Goal: Task Accomplishment & Management: Manage account settings

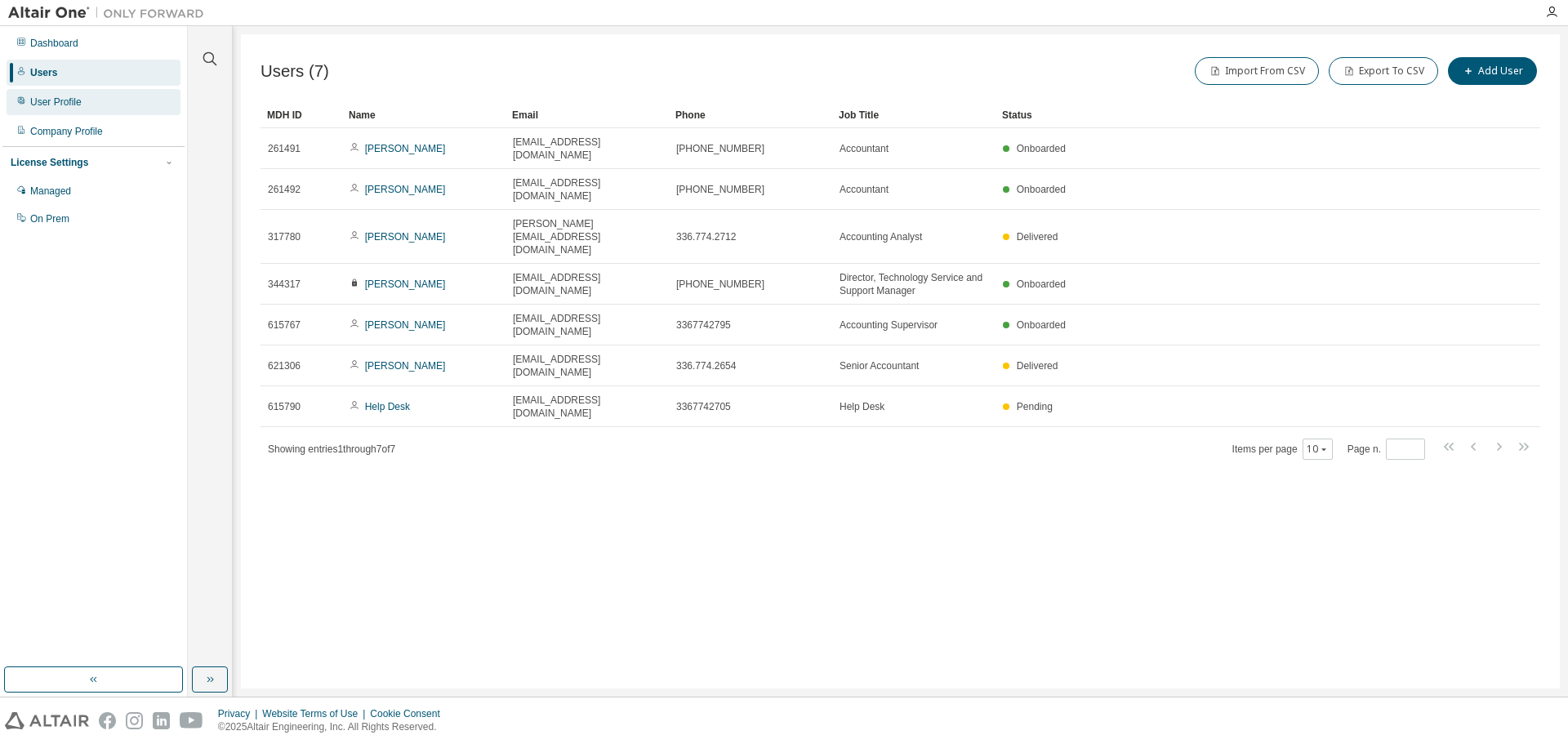
click at [51, 110] on div "User Profile" at bounding box center [93, 102] width 174 height 26
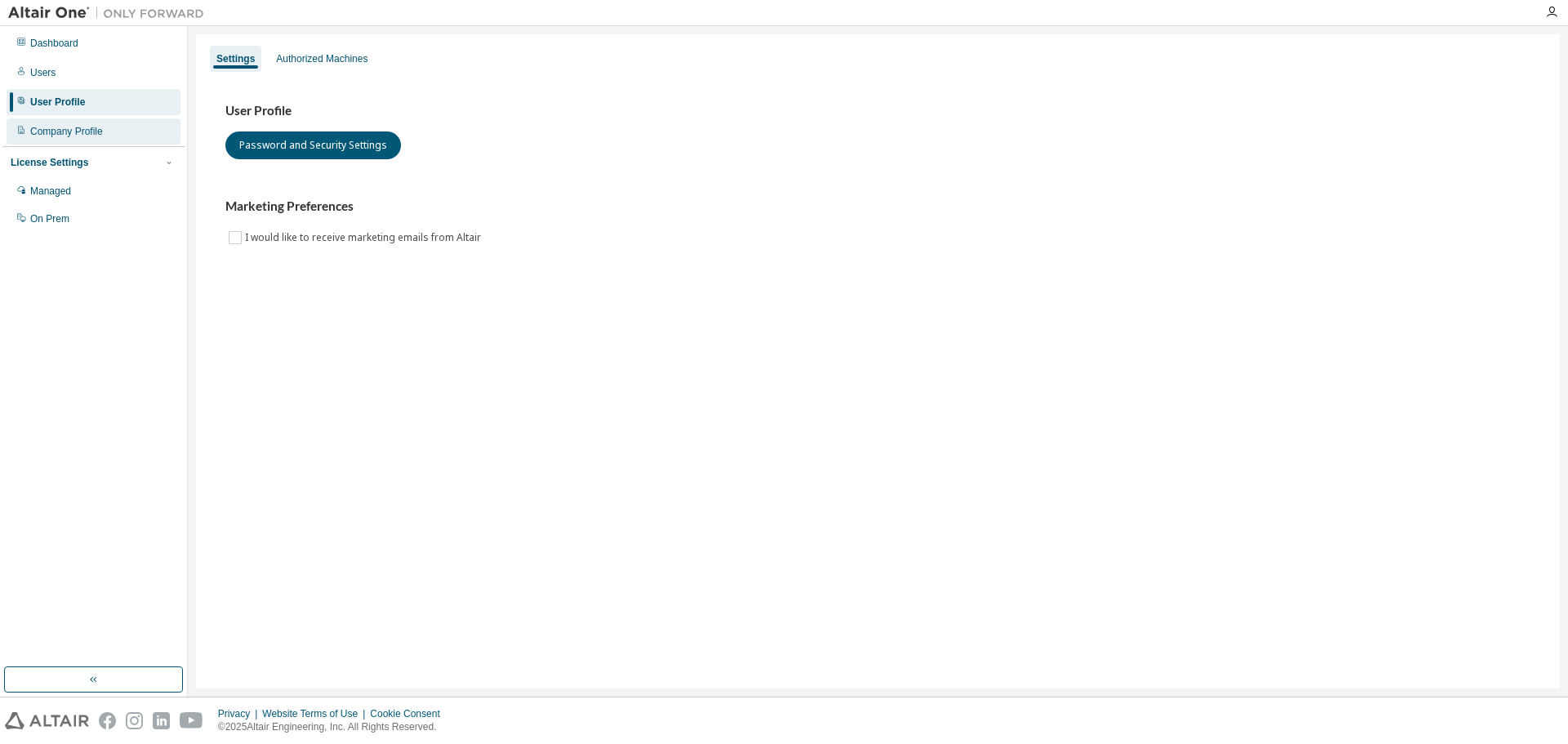
click at [70, 131] on div "Company Profile" at bounding box center [66, 130] width 73 height 13
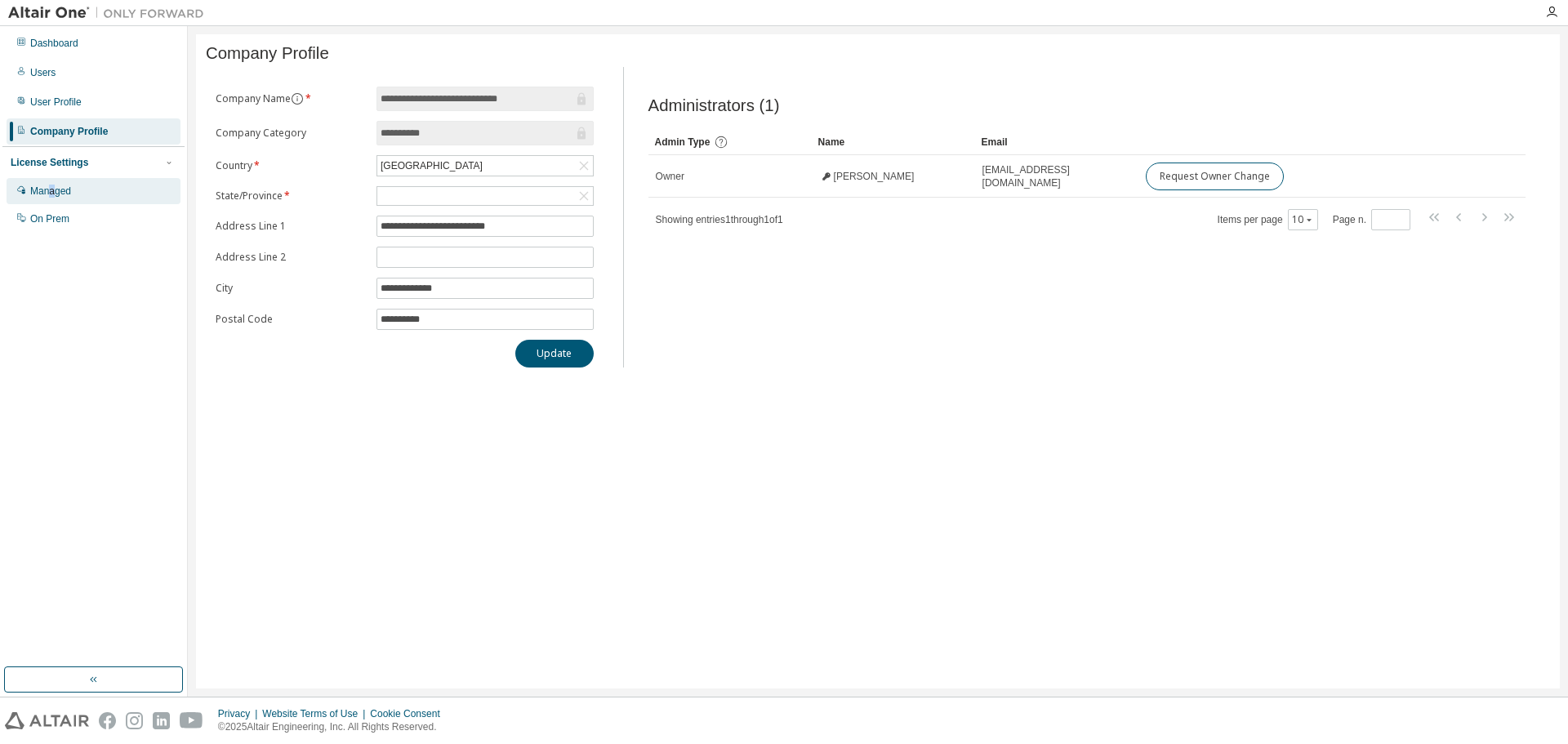
click at [53, 191] on div "Managed" at bounding box center [51, 191] width 41 height 13
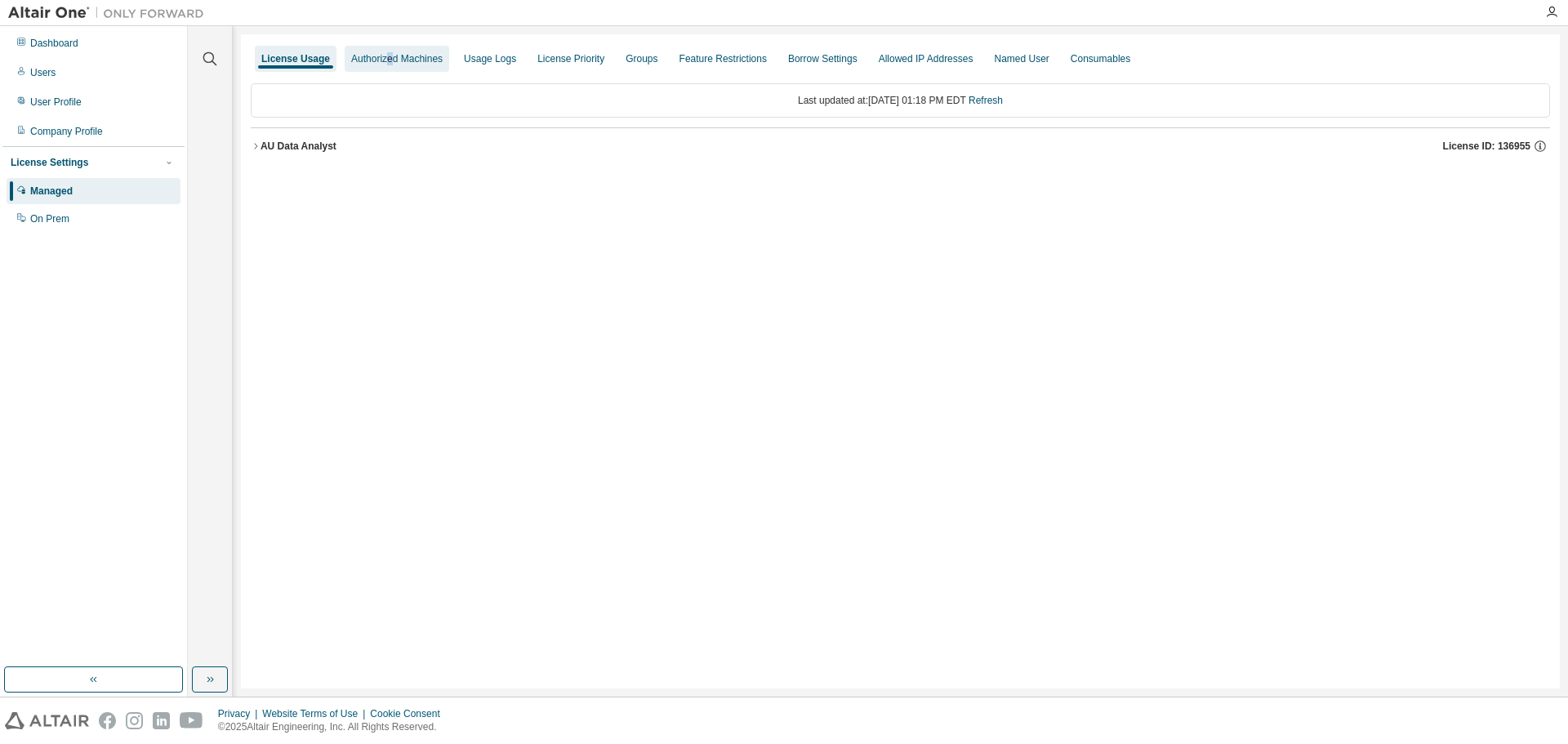
click at [388, 57] on div "Authorized Machines" at bounding box center [397, 58] width 91 height 13
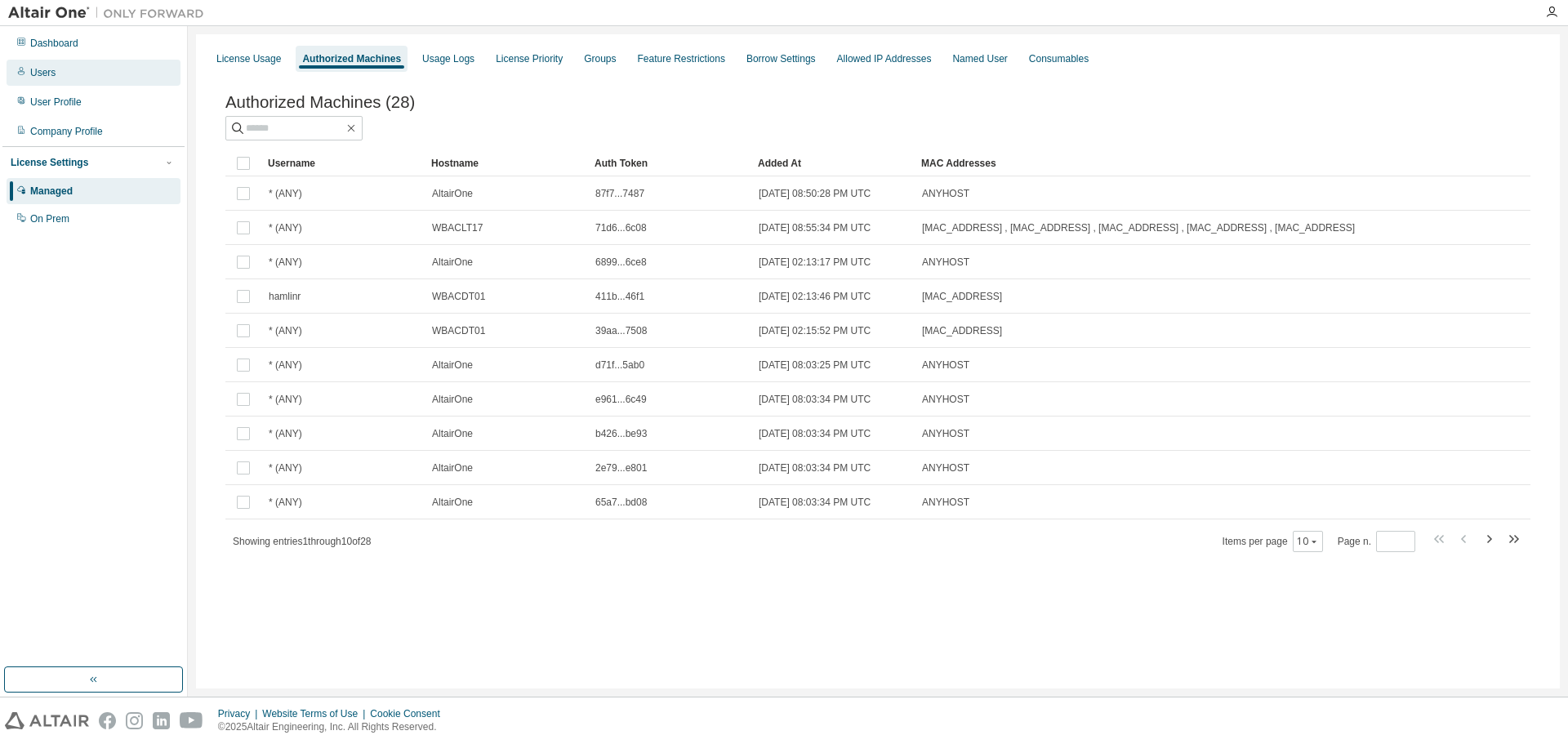
click at [46, 72] on div "Users" at bounding box center [43, 72] width 25 height 13
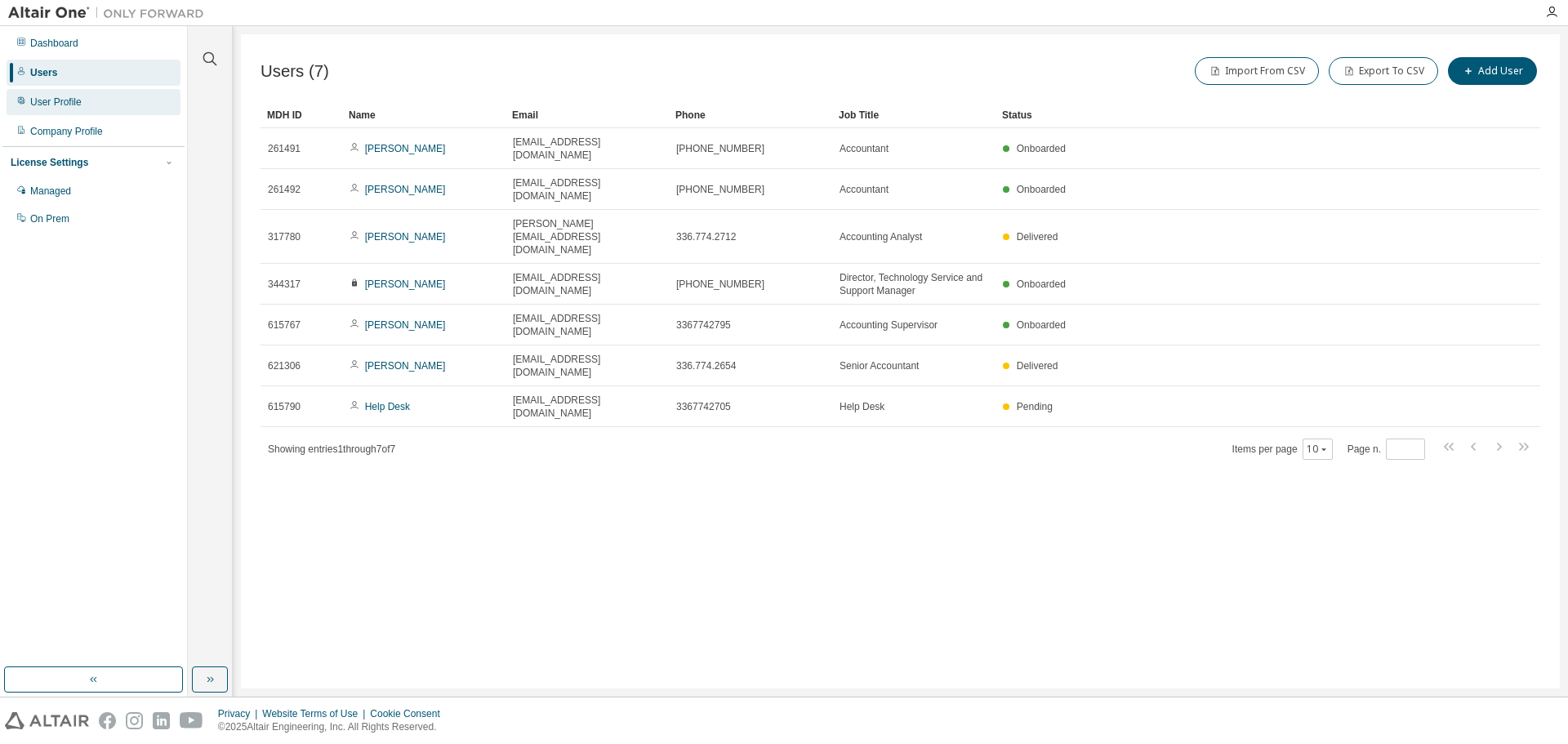
click at [72, 103] on div "User Profile" at bounding box center [55, 101] width 52 height 13
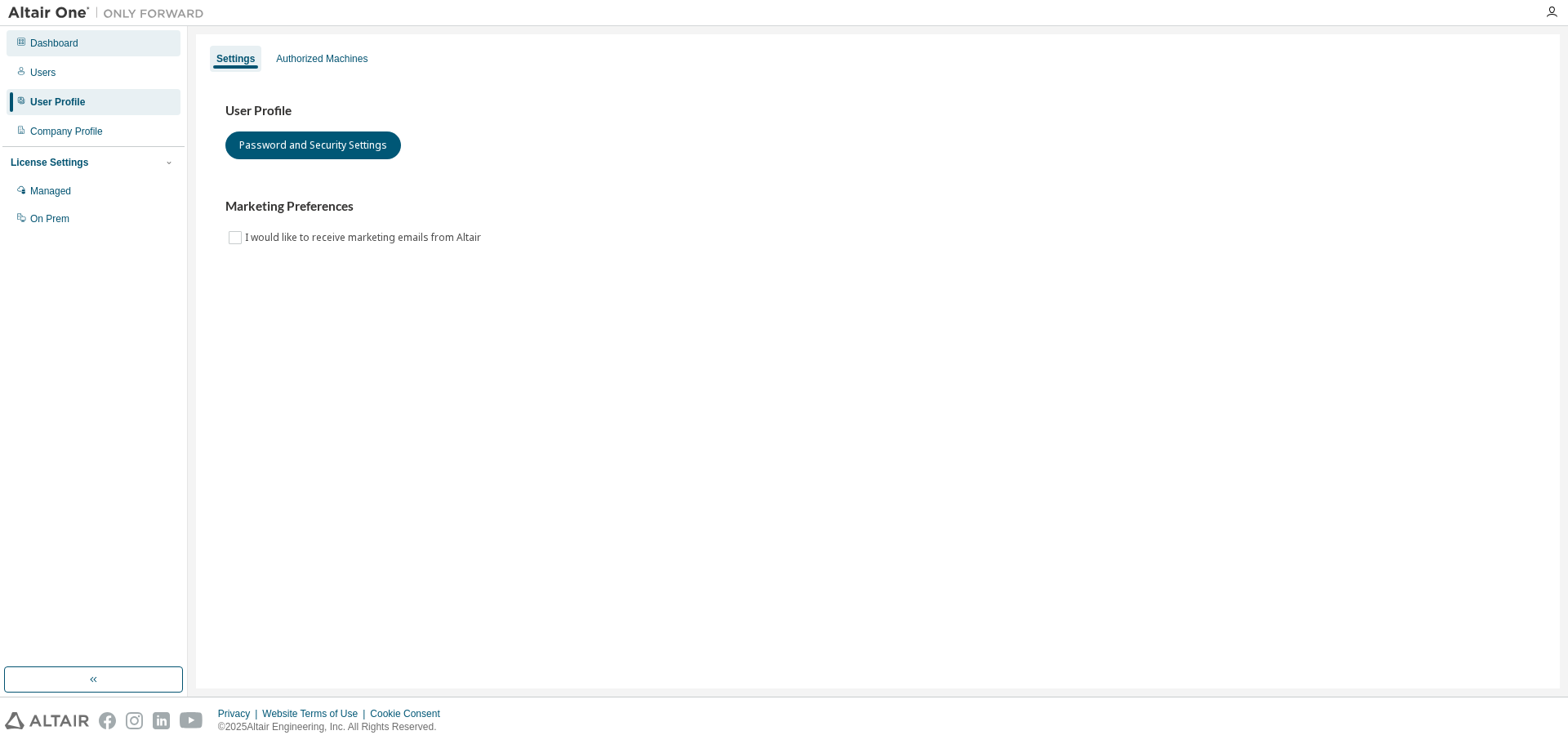
click at [47, 40] on div "Dashboard" at bounding box center [54, 43] width 49 height 13
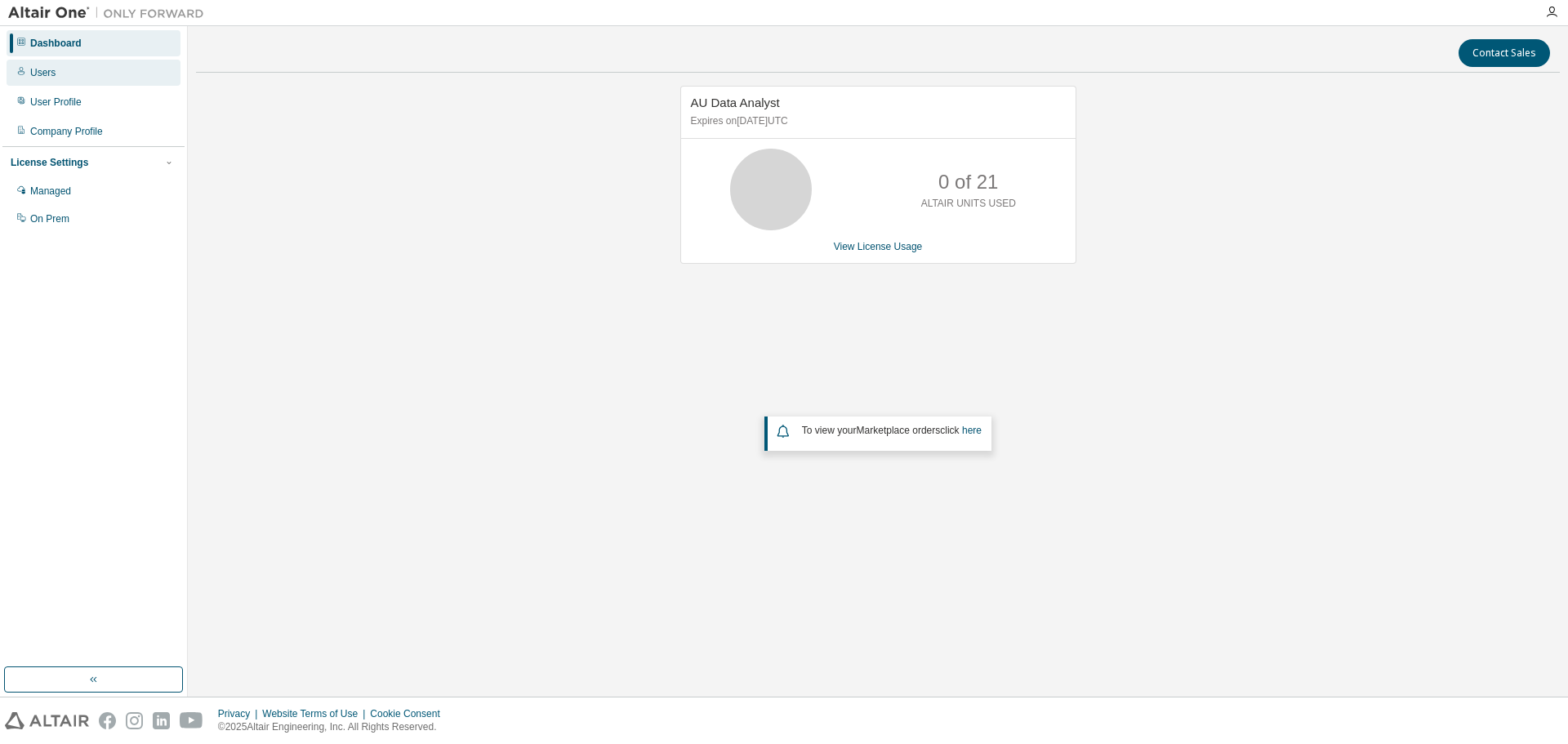
click at [67, 81] on div "Users" at bounding box center [93, 72] width 174 height 26
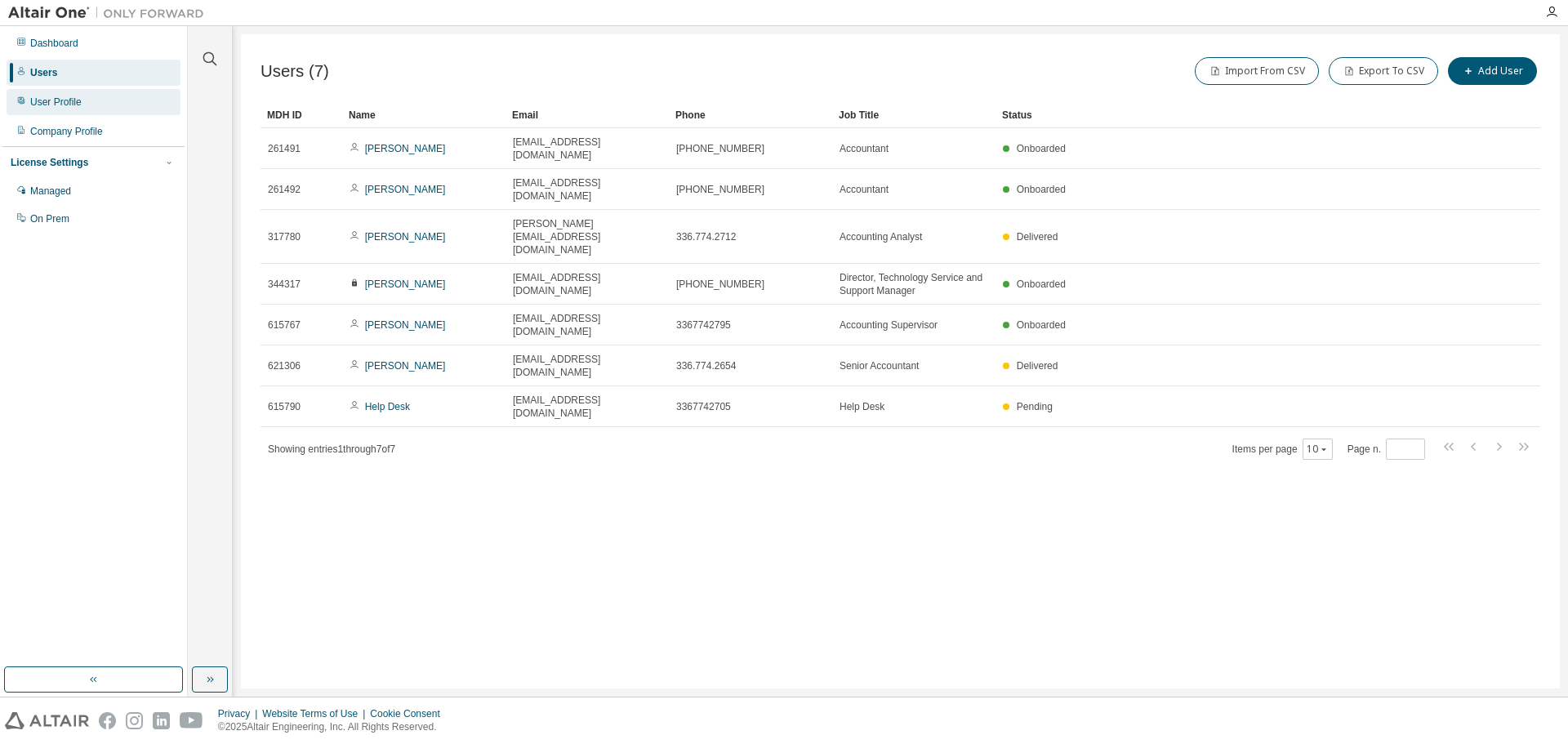
click at [63, 99] on div "User Profile" at bounding box center [55, 101] width 52 height 13
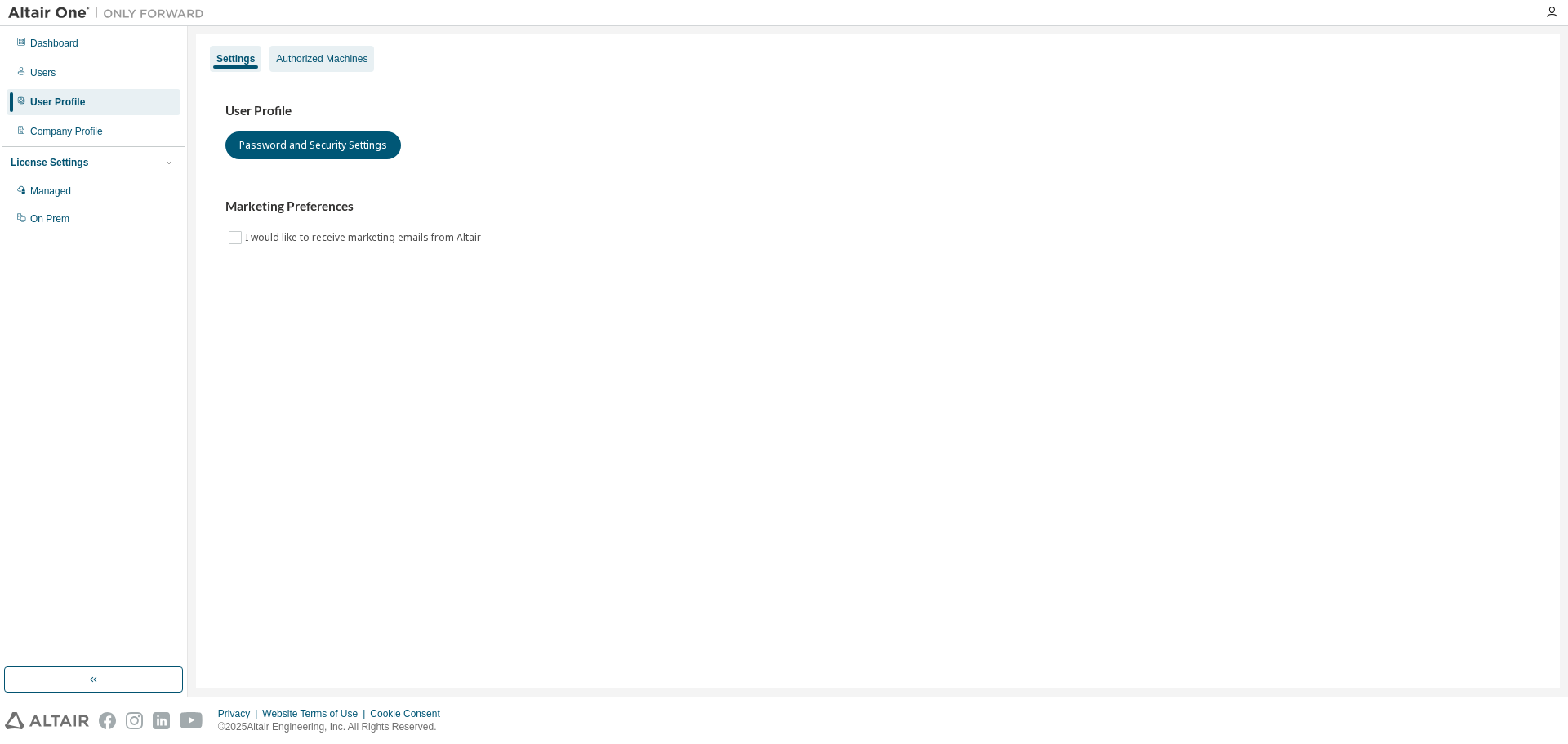
click at [305, 58] on div "Authorized Machines" at bounding box center [322, 58] width 91 height 13
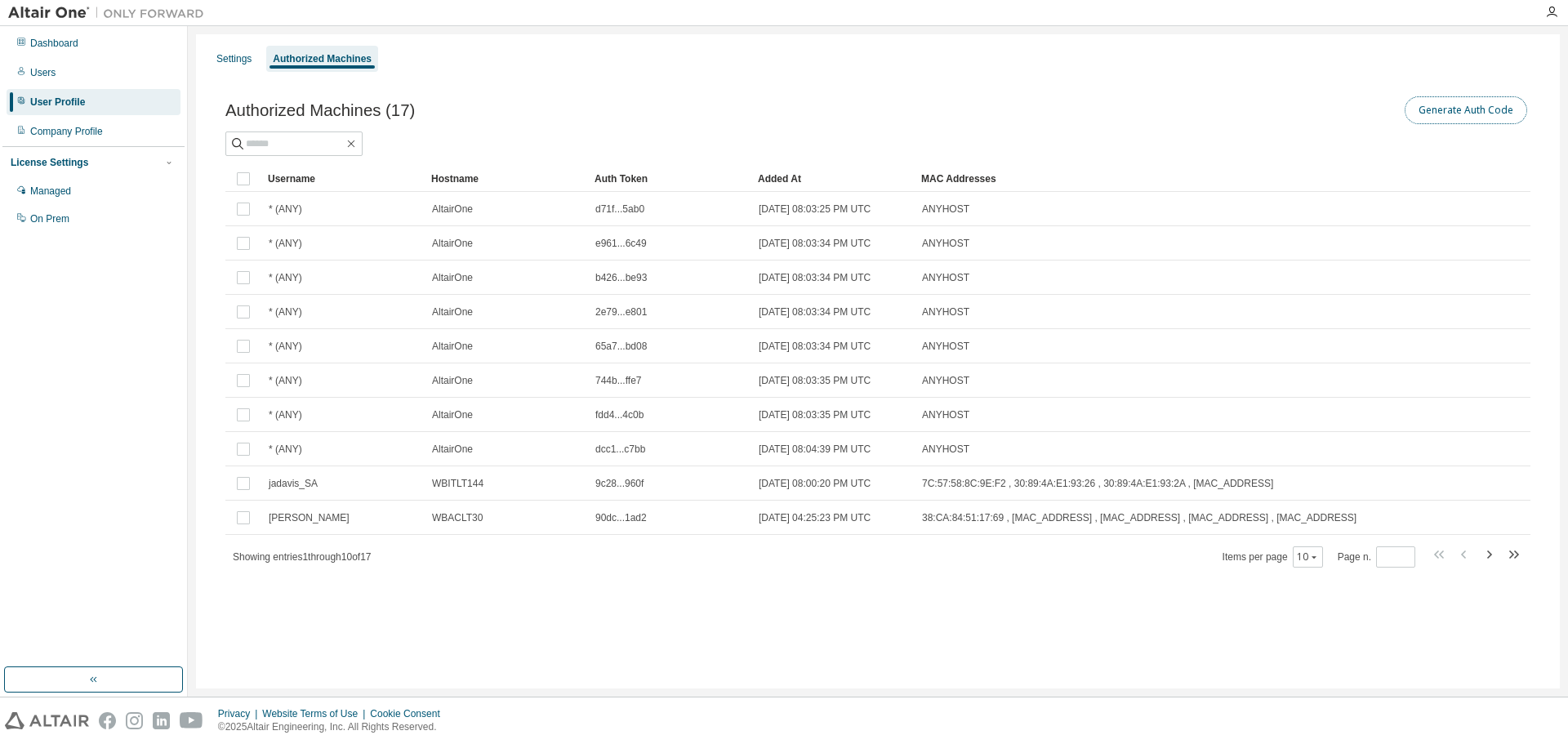
click at [1484, 118] on button "Generate Auth Code" at bounding box center [1466, 110] width 123 height 28
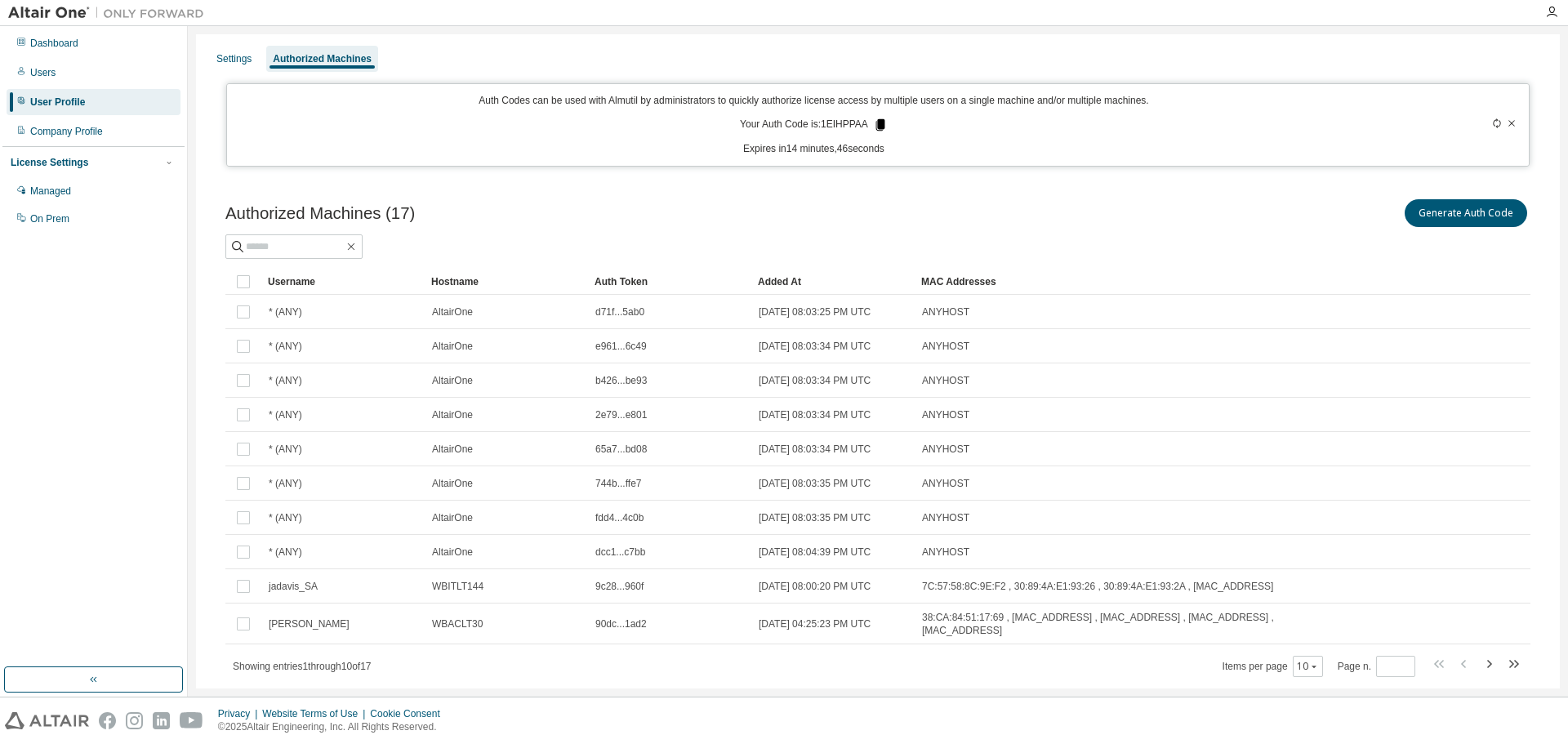
click at [875, 124] on icon at bounding box center [879, 125] width 9 height 12
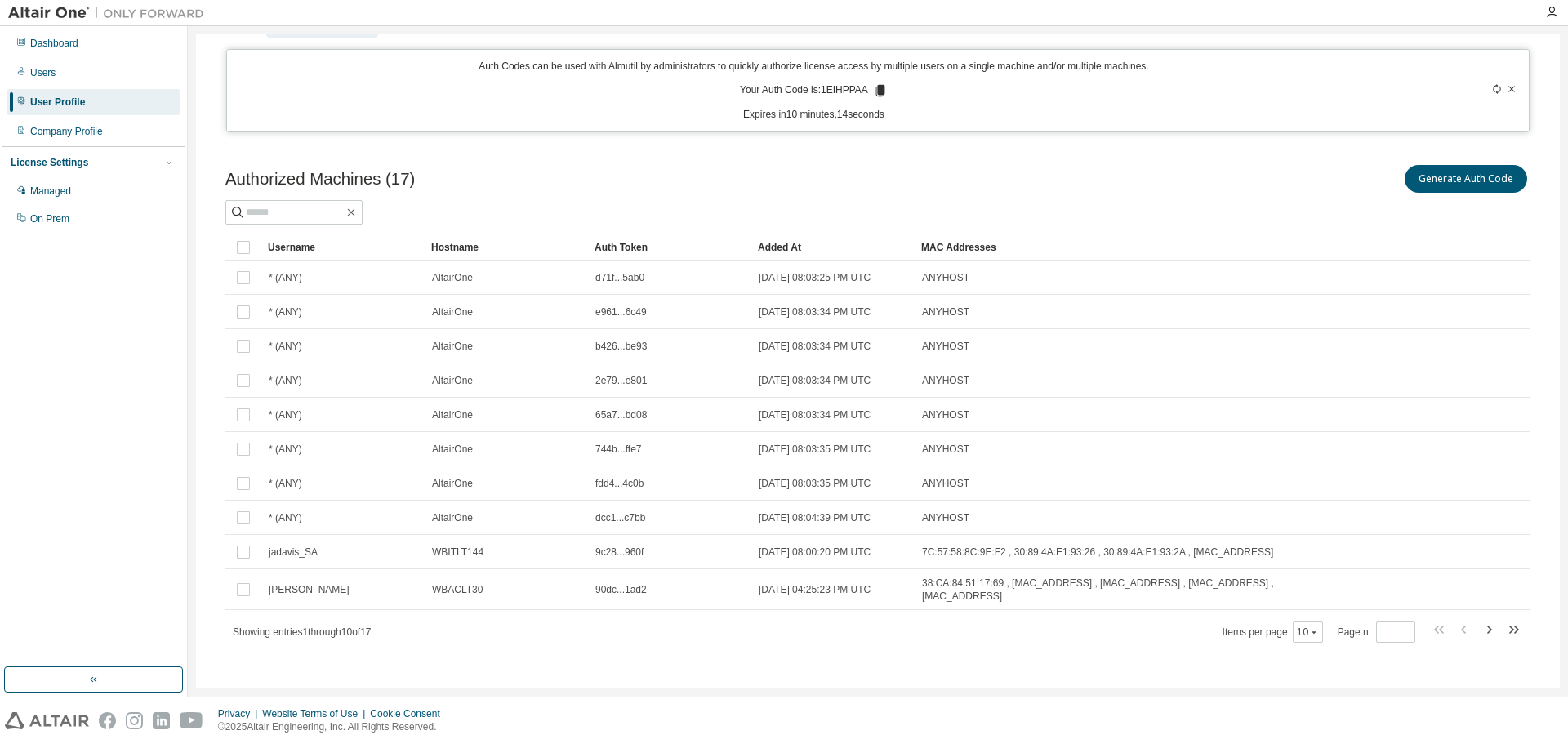
scroll to position [35, 0]
click at [1555, 18] on icon "button" at bounding box center [1551, 12] width 13 height 13
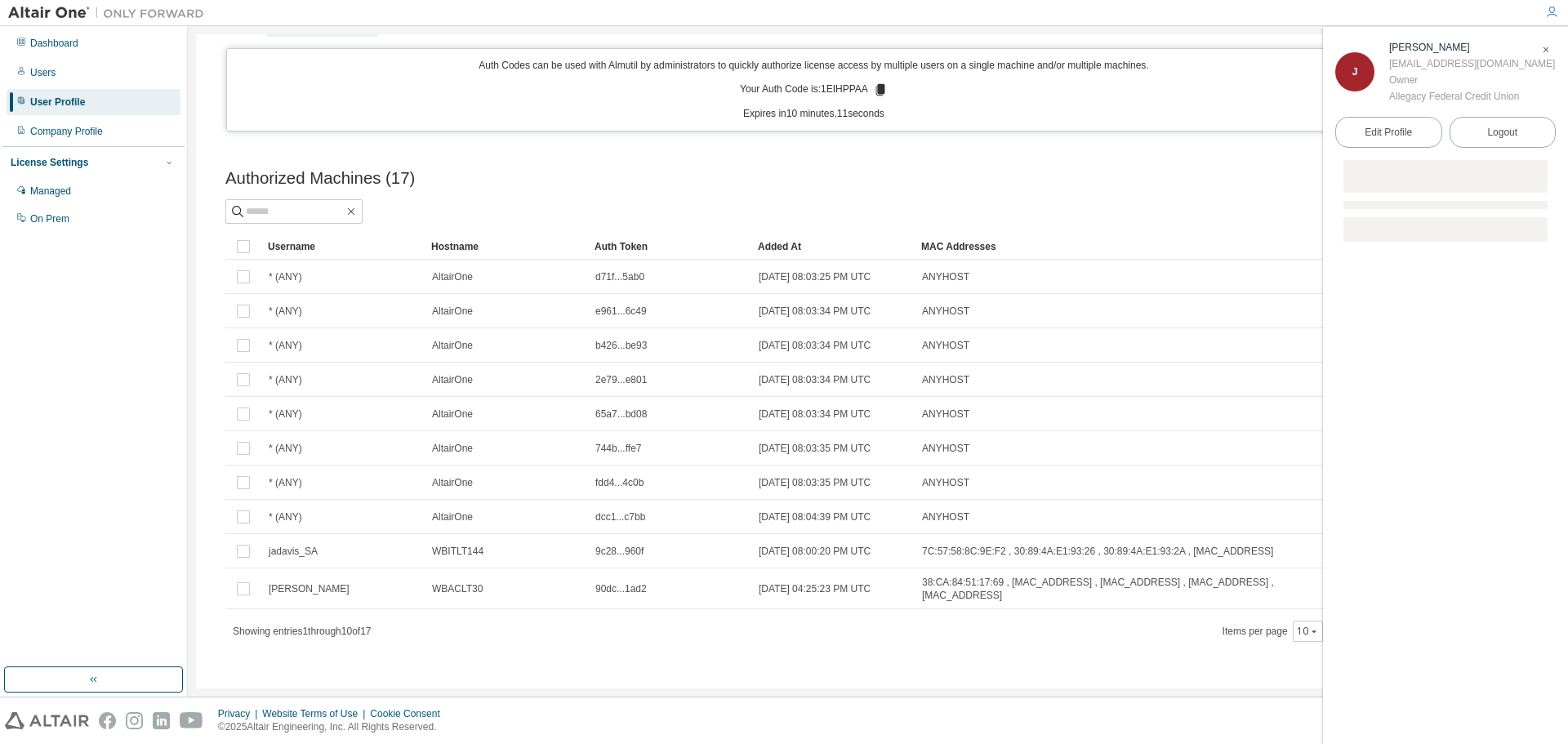
click at [1555, 18] on icon "button" at bounding box center [1551, 12] width 13 height 13
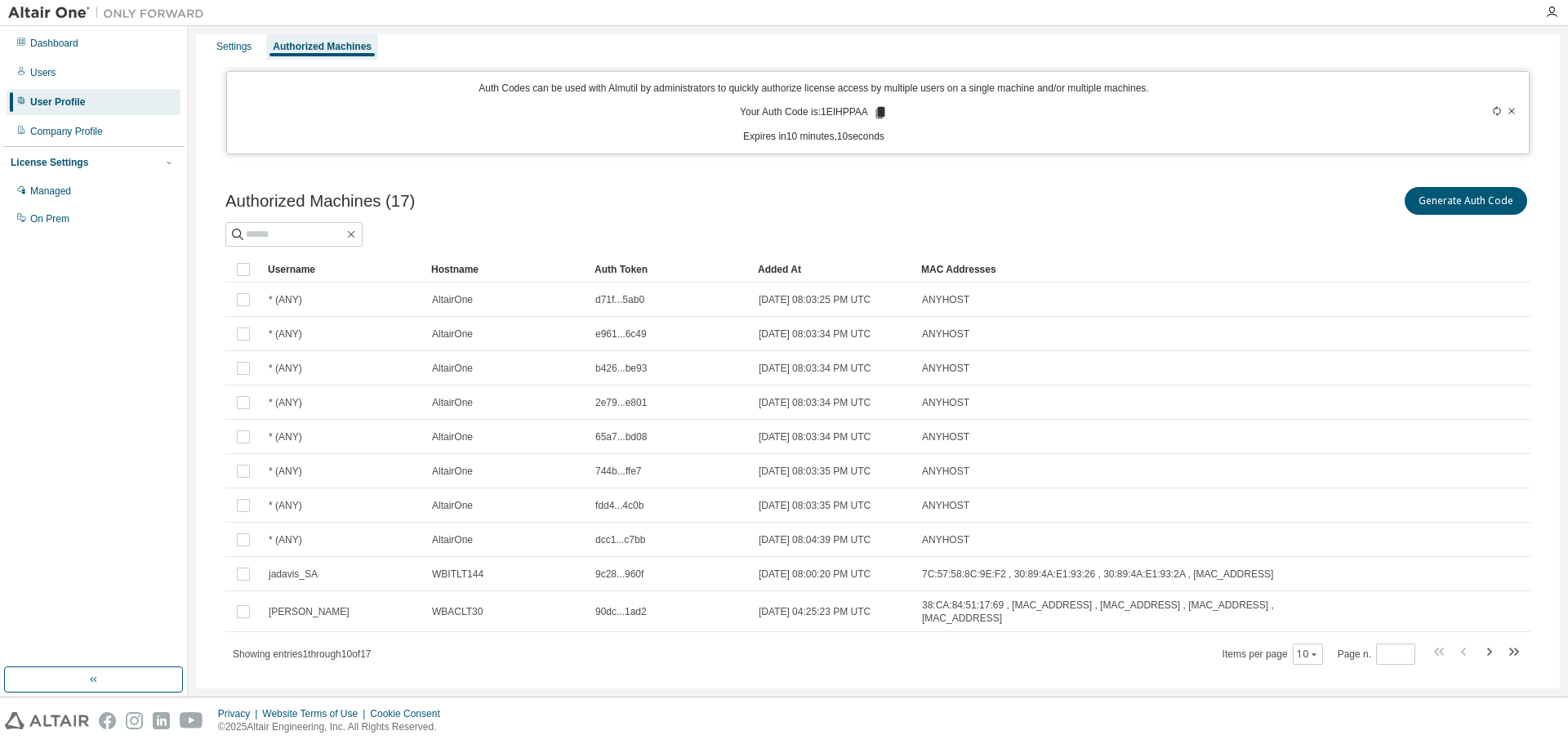
scroll to position [0, 0]
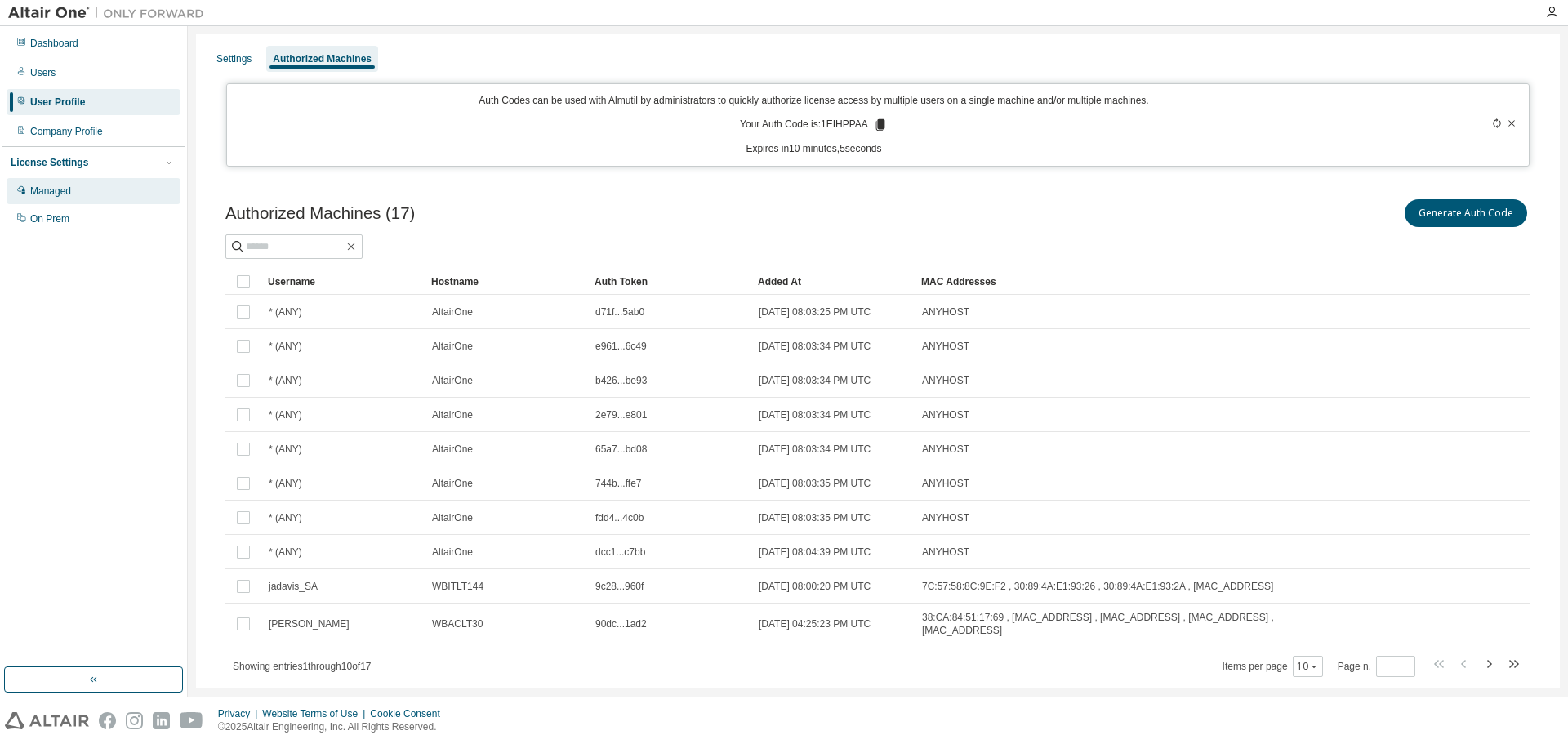
click at [60, 195] on div "Managed" at bounding box center [51, 191] width 41 height 13
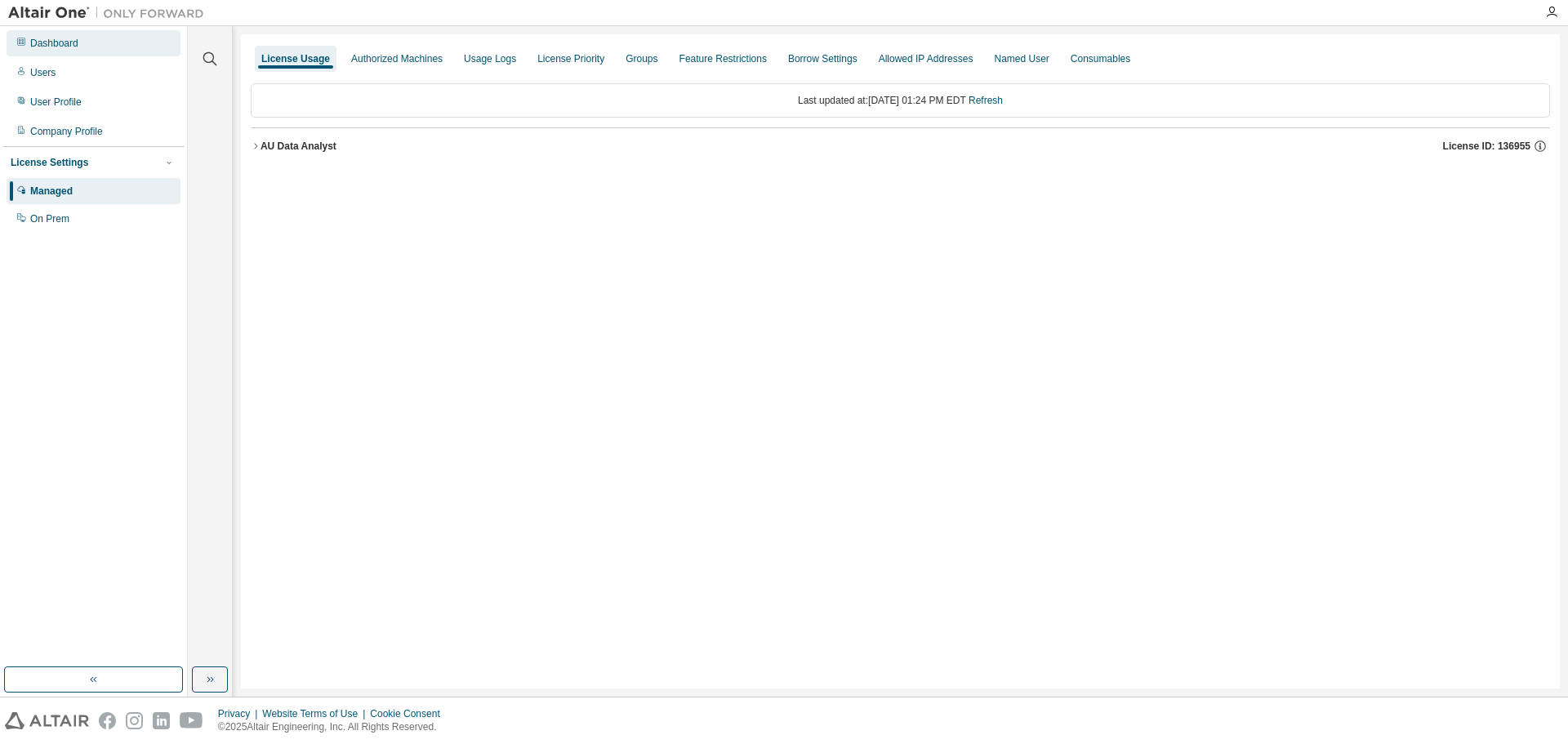
click at [63, 46] on div "Dashboard" at bounding box center [54, 43] width 49 height 13
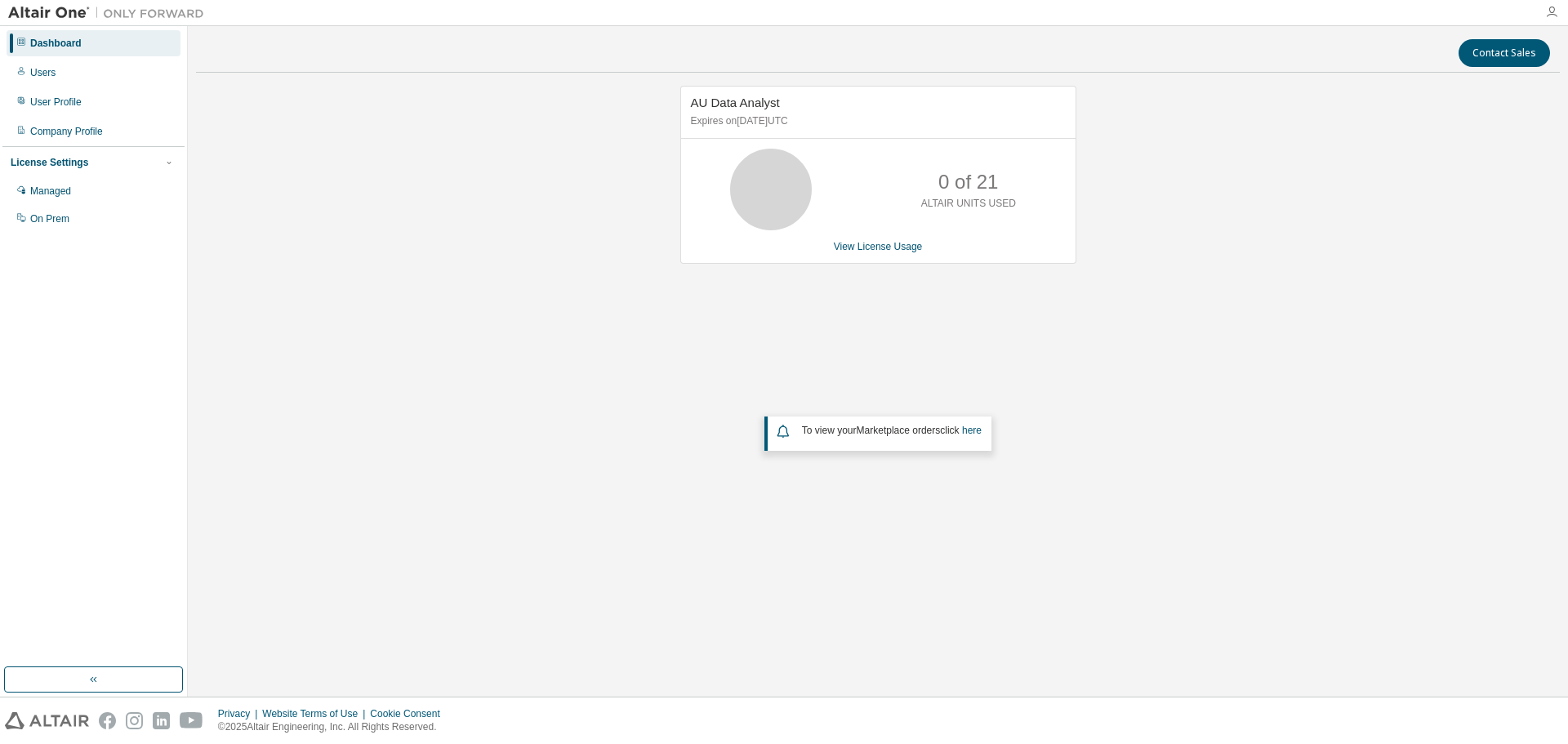
click at [1554, 10] on icon "button" at bounding box center [1551, 12] width 13 height 13
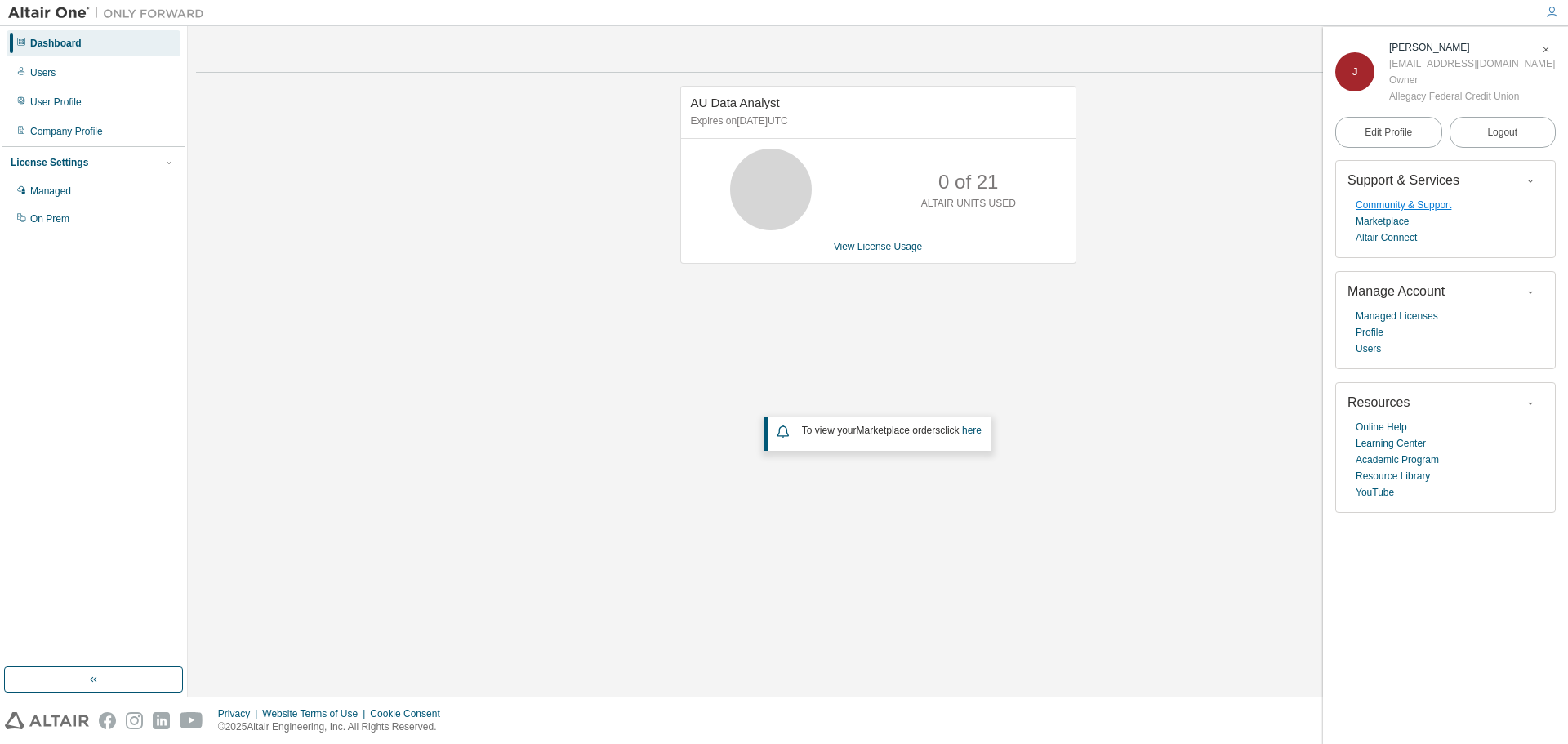
click at [1414, 210] on link "Community & Support" at bounding box center [1404, 204] width 95 height 17
